Goal: Task Accomplishment & Management: Manage account settings

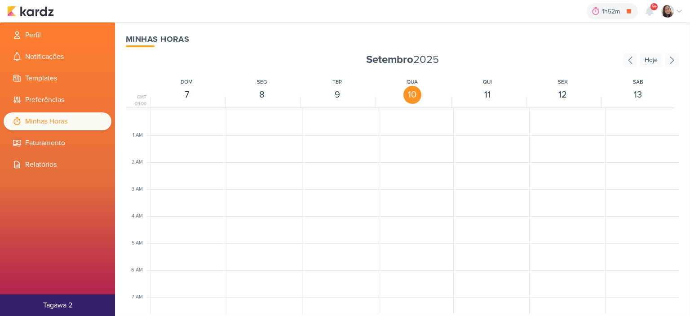
scroll to position [212, 0]
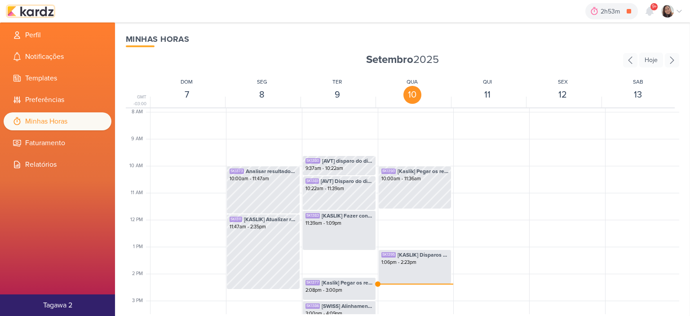
click at [44, 6] on img at bounding box center [30, 11] width 47 height 11
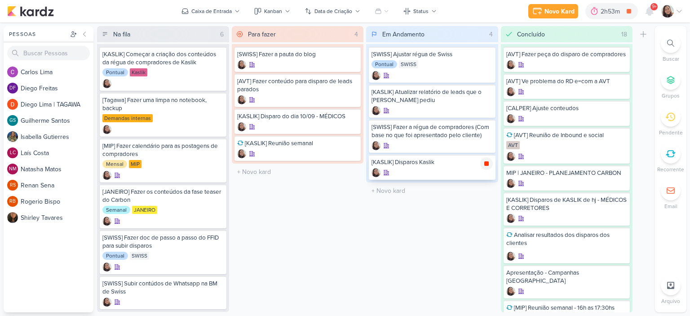
click at [489, 161] on icon at bounding box center [487, 163] width 4 height 4
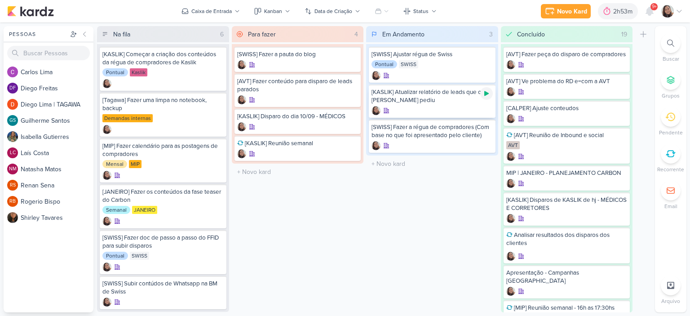
click at [484, 93] on icon at bounding box center [486, 93] width 7 height 7
click at [683, 10] on div "Novo Kard Ctrl + k 2h53m [KASLIK] Atualizar relatório de leads que o Otávio ped…" at bounding box center [345, 11] width 690 height 22
click at [682, 9] on icon at bounding box center [679, 11] width 7 height 7
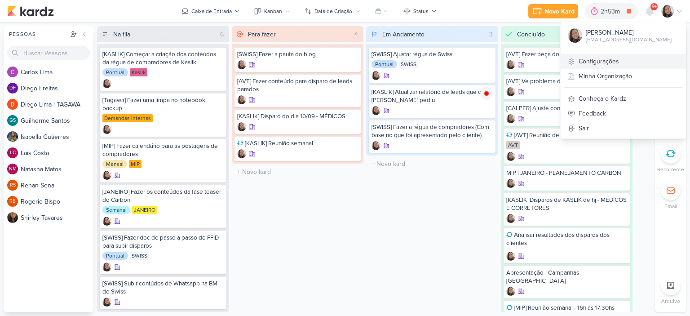
click at [620, 59] on link "Configurações" at bounding box center [623, 61] width 125 height 15
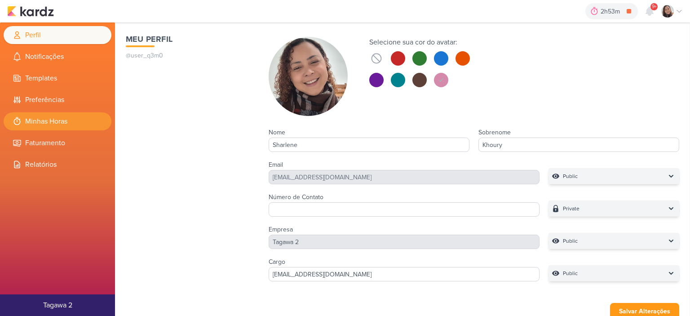
click at [62, 122] on li "Minhas Horas" at bounding box center [58, 121] width 108 height 18
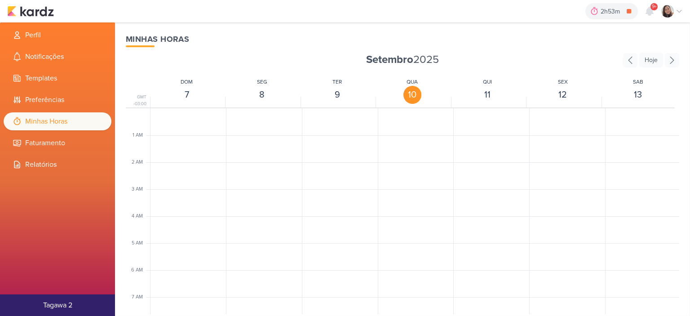
scroll to position [212, 0]
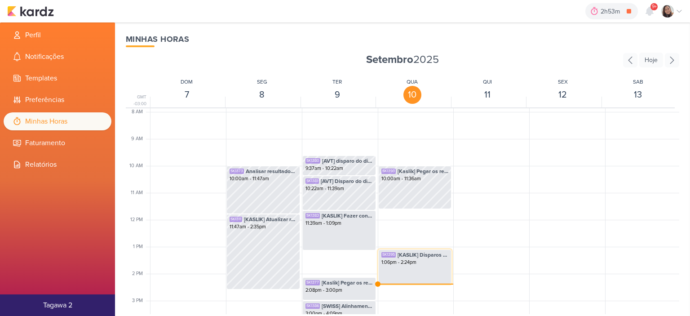
click at [427, 271] on div "SK1395 [KASLIK] Disparos Kaslik 1:06pm - 2:24pm" at bounding box center [415, 266] width 74 height 35
select select "pm"
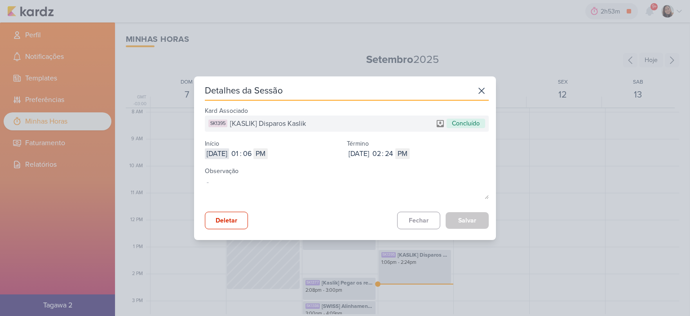
click at [229, 151] on input "2025-09-10" at bounding box center [217, 153] width 24 height 11
click at [240, 150] on input "01" at bounding box center [234, 153] width 11 height 11
type input "11"
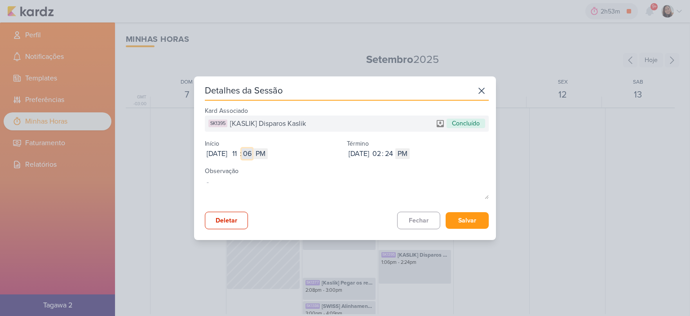
click at [253, 152] on input "06" at bounding box center [247, 153] width 11 height 11
type input "36"
click at [268, 151] on select "AM PM" at bounding box center [261, 153] width 14 height 11
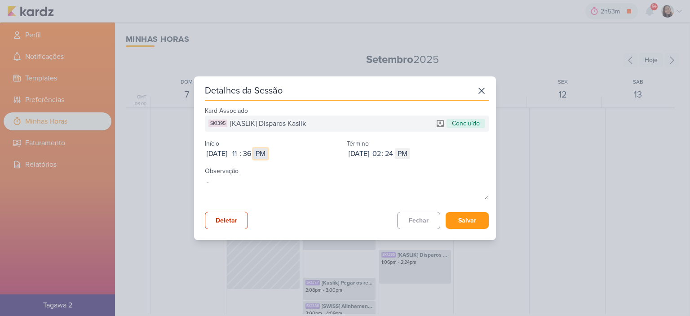
select select "am"
click at [268, 148] on select "AM PM" at bounding box center [261, 153] width 14 height 11
click at [382, 154] on input "02" at bounding box center [376, 153] width 11 height 11
type input "12"
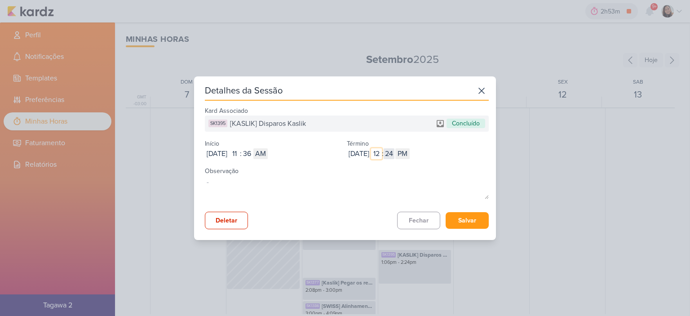
type input "12"
click at [395, 156] on input "24" at bounding box center [389, 153] width 11 height 11
type input "41"
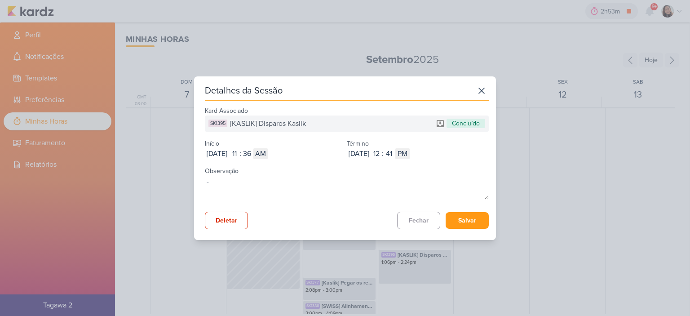
click at [465, 209] on div "Kard Associado SK1395 [KASLIK] Disparos Kaslik Concluído Início Sep 10, 2025 20…" at bounding box center [347, 166] width 284 height 125
click at [466, 214] on button "Salvar" at bounding box center [467, 220] width 43 height 17
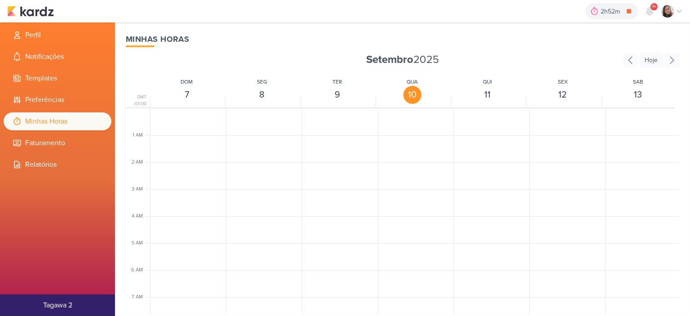
scroll to position [212, 0]
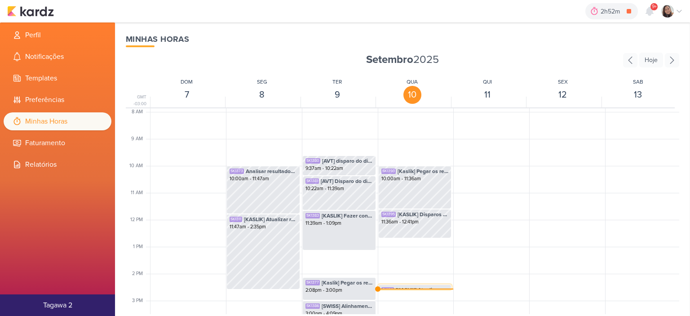
click at [400, 287] on span "[KASLIK] Atualizar relatório de leads que o [PERSON_NAME] pediu" at bounding box center [422, 290] width 53 height 8
select select "pm"
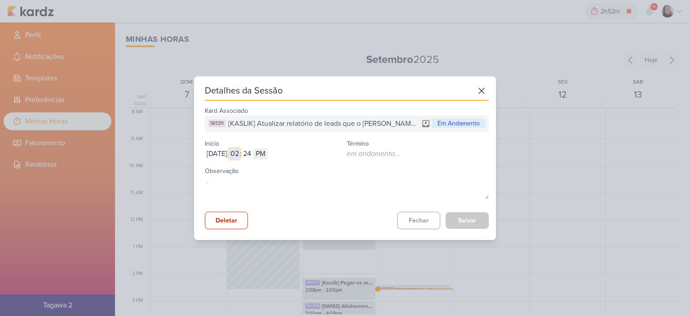
click at [240, 152] on input "02" at bounding box center [234, 153] width 11 height 11
type input "12"
click at [253, 152] on input "24" at bounding box center [247, 153] width 11 height 11
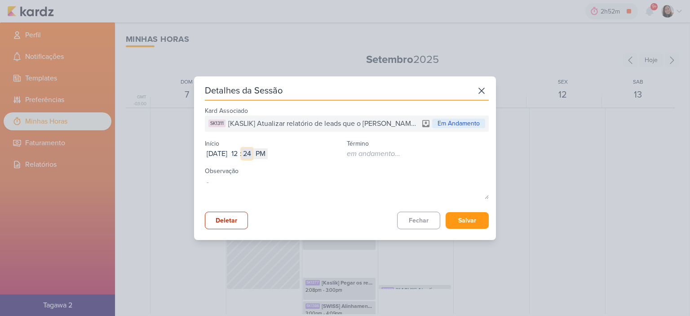
click at [253, 152] on input "24" at bounding box center [247, 153] width 11 height 11
type input "41"
click at [469, 222] on button "Salvar" at bounding box center [467, 220] width 43 height 17
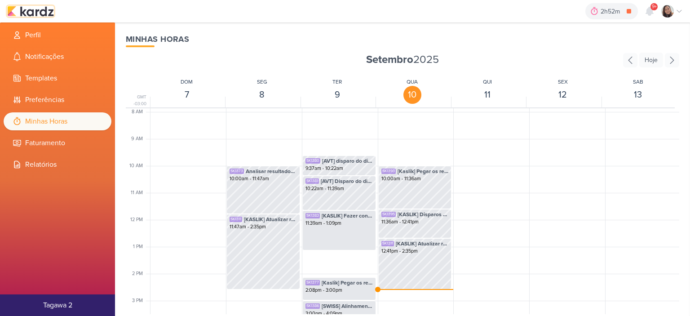
click at [41, 12] on img at bounding box center [30, 11] width 47 height 11
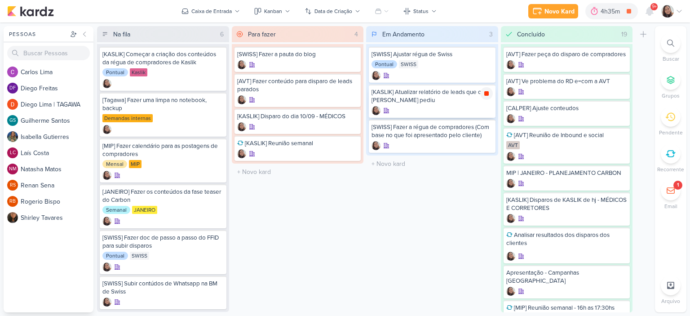
click at [488, 95] on icon at bounding box center [486, 93] width 7 height 7
click at [682, 8] on icon at bounding box center [679, 11] width 7 height 7
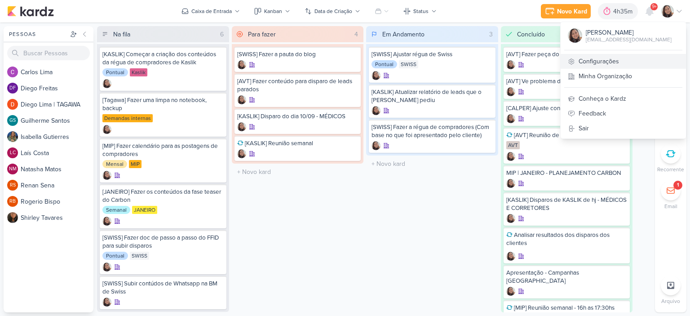
click at [612, 58] on link "Configurações" at bounding box center [623, 61] width 125 height 15
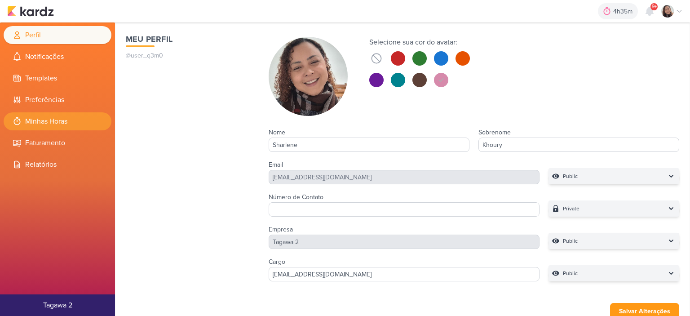
click at [46, 120] on li "Minhas Horas" at bounding box center [58, 121] width 108 height 18
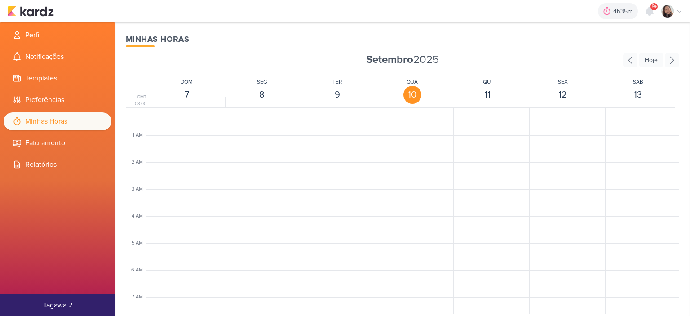
scroll to position [212, 0]
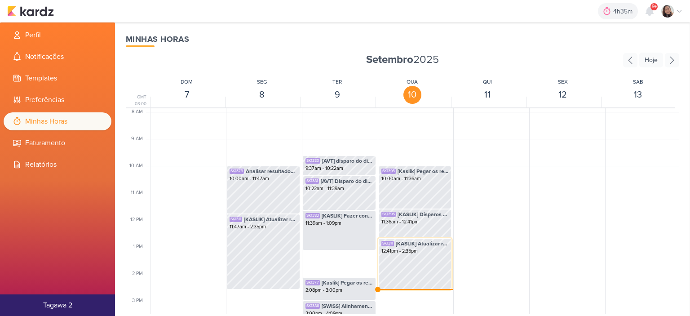
click at [425, 261] on div "SK1311 [KASLIK] Atualizar relatório de leads que o Otávio pediu 12:41pm - 2:35pm" at bounding box center [415, 263] width 74 height 51
select select "pm"
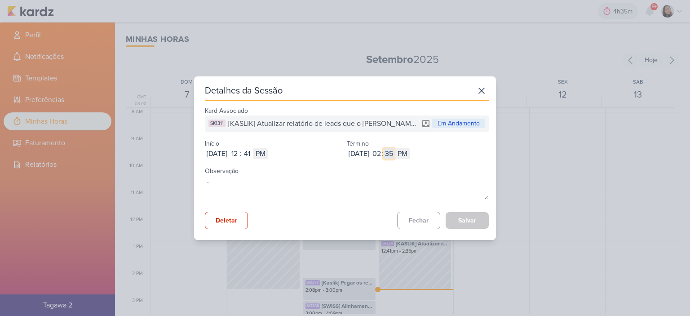
click at [395, 151] on input "35" at bounding box center [389, 153] width 11 height 11
type input "24"
click at [468, 221] on button "Salvar" at bounding box center [467, 220] width 43 height 17
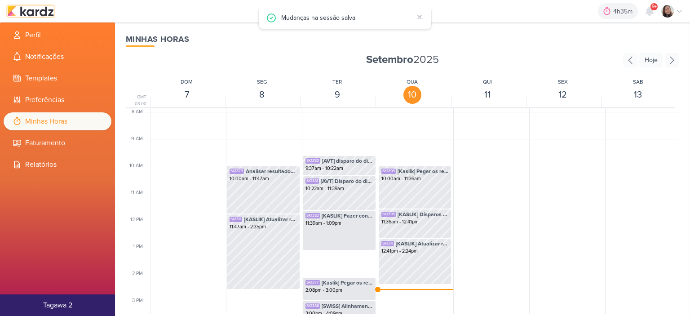
click at [36, 10] on img at bounding box center [30, 11] width 47 height 11
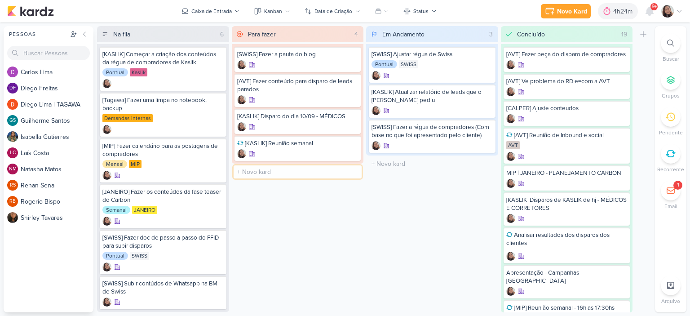
click at [253, 170] on input "text" at bounding box center [298, 171] width 129 height 13
type input "[KASLIK] Fazer a régua do lançamento do HIS 2"
